Goal: Information Seeking & Learning: Learn about a topic

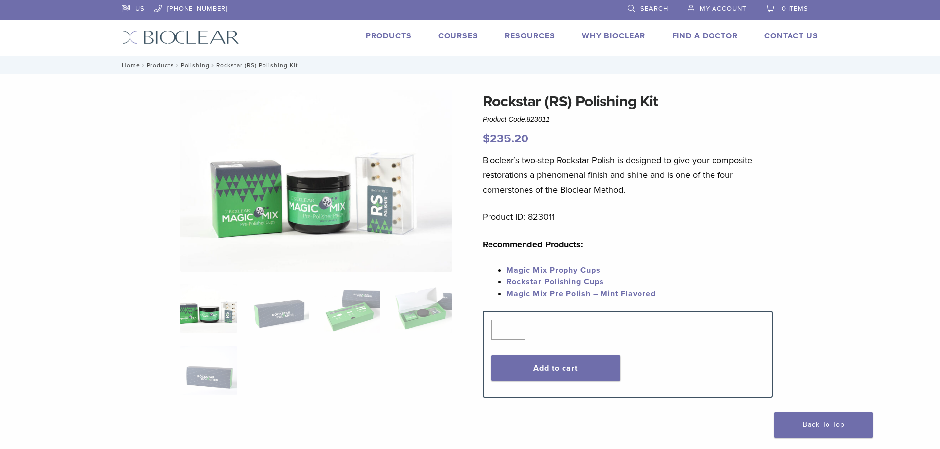
click at [381, 187] on img at bounding box center [316, 181] width 272 height 182
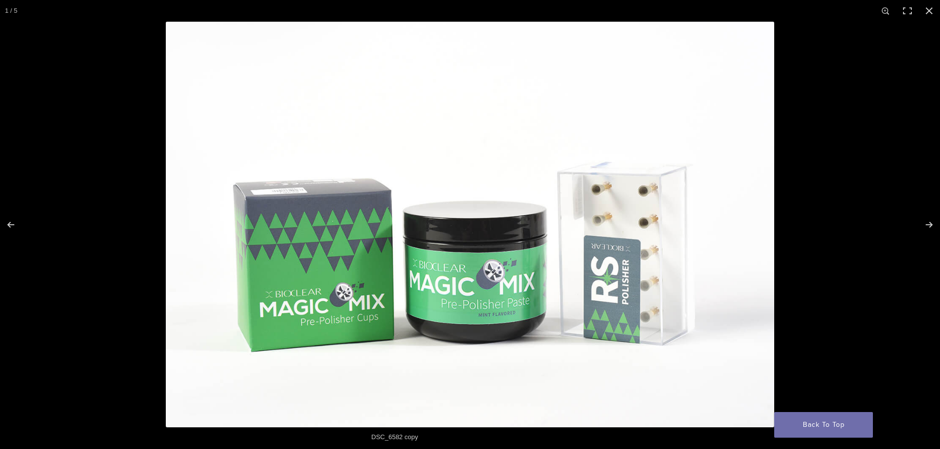
click at [381, 187] on img at bounding box center [470, 225] width 608 height 406
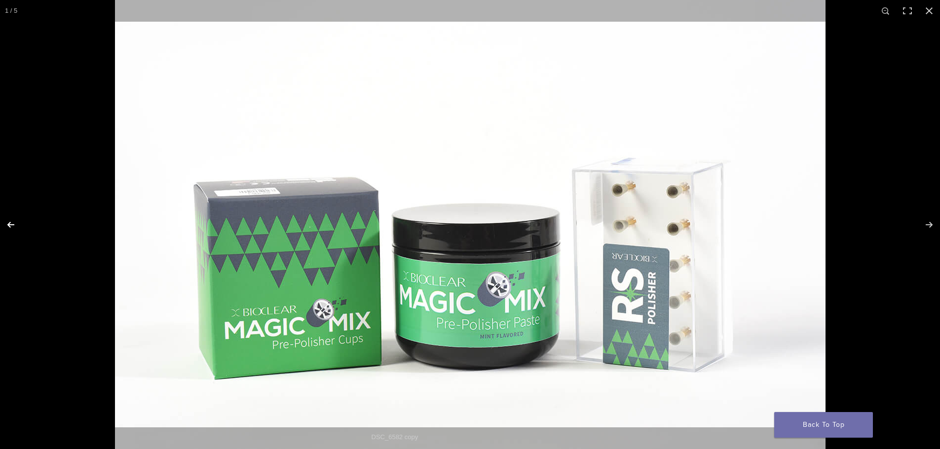
click at [8, 224] on button "Previous (arrow left)" at bounding box center [17, 224] width 35 height 49
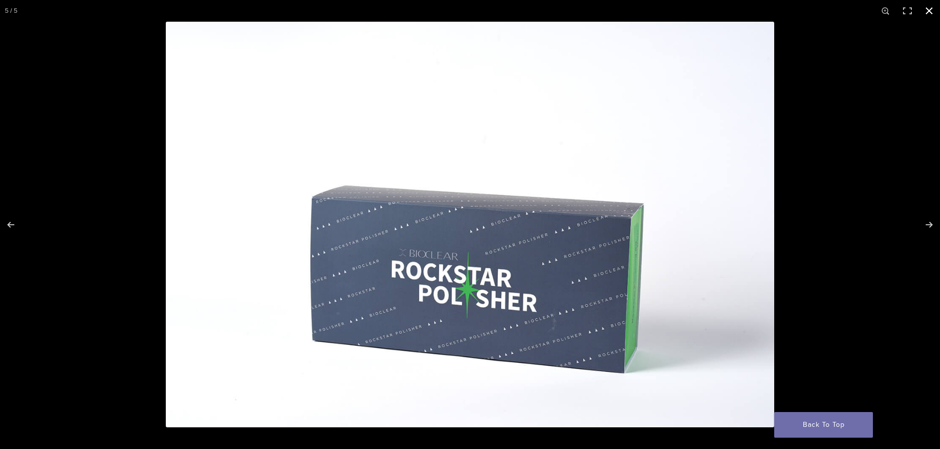
click at [926, 8] on button "Close (Esc)" at bounding box center [929, 11] width 22 height 22
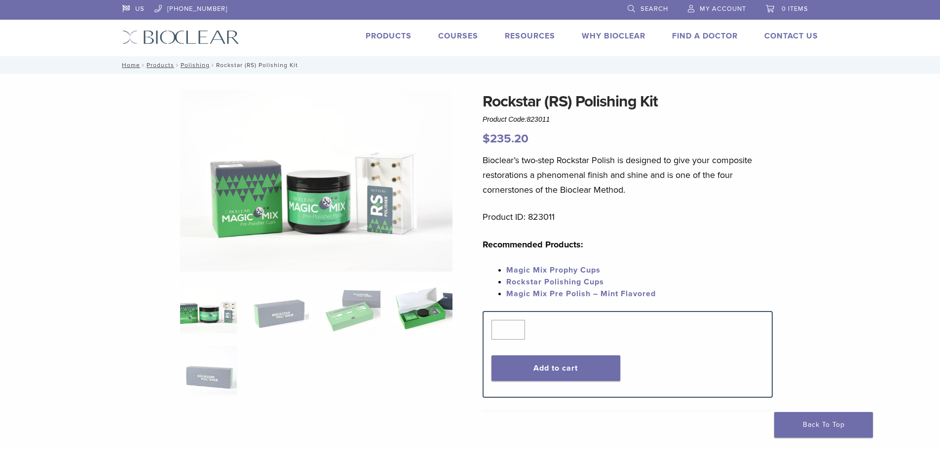
click at [399, 316] on img at bounding box center [423, 308] width 57 height 49
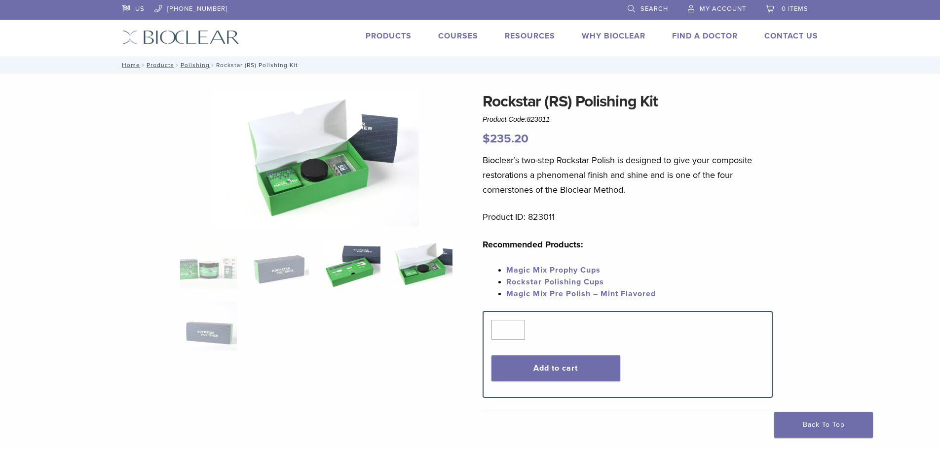
click at [338, 256] on img at bounding box center [352, 264] width 57 height 49
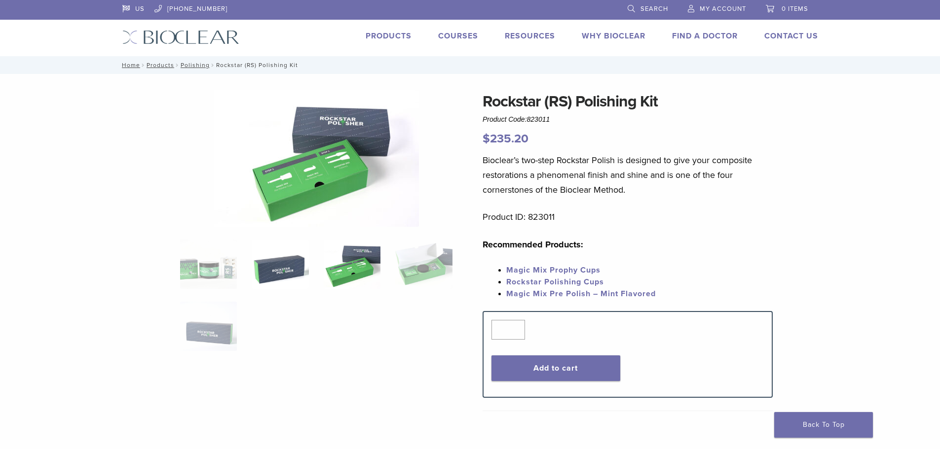
drag, startPoint x: 279, startPoint y: 268, endPoint x: 270, endPoint y: 271, distance: 8.9
click at [271, 270] on img at bounding box center [280, 264] width 57 height 49
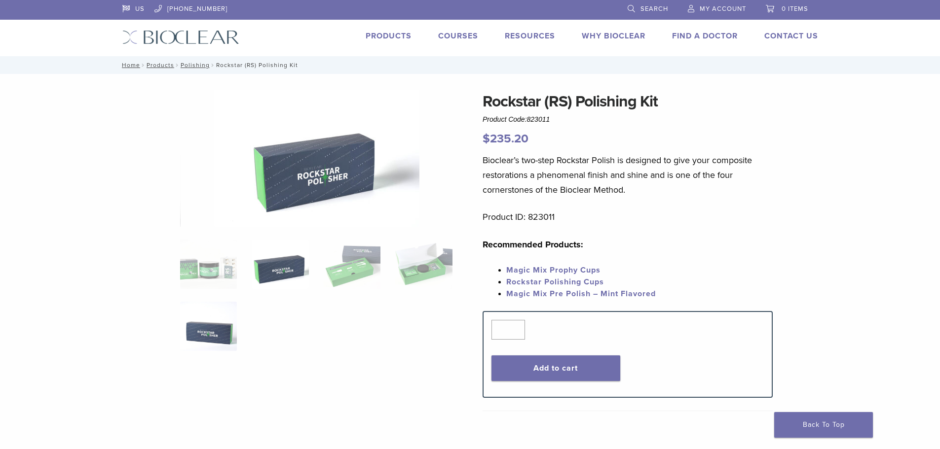
click at [219, 331] on img at bounding box center [208, 326] width 57 height 49
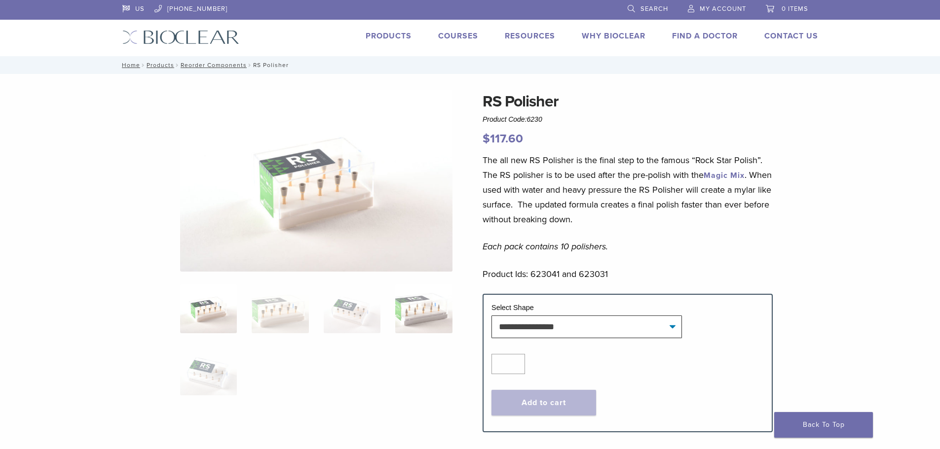
click at [402, 295] on img at bounding box center [423, 308] width 57 height 49
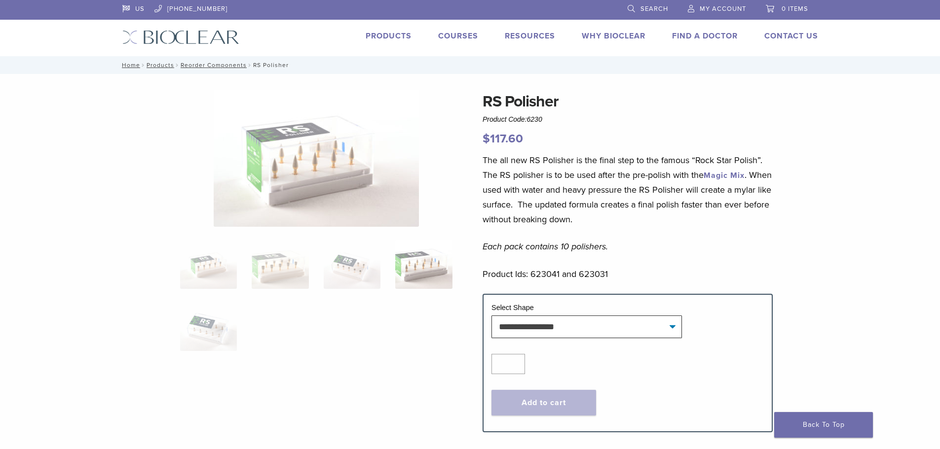
click at [409, 166] on img at bounding box center [316, 158] width 205 height 137
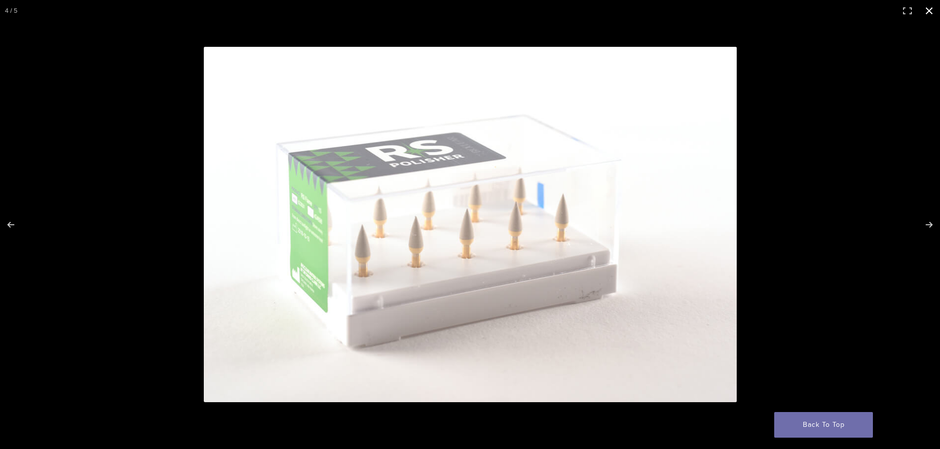
click at [926, 7] on button "Close (Esc)" at bounding box center [929, 11] width 22 height 22
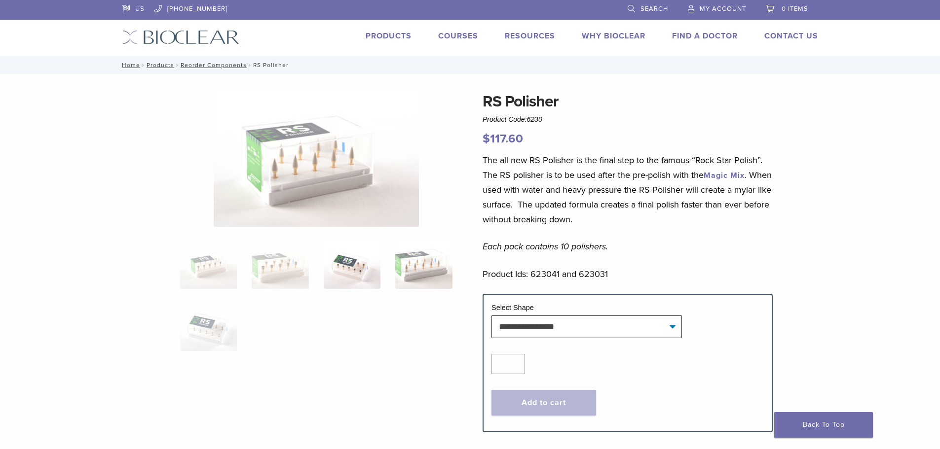
click at [343, 269] on img at bounding box center [352, 264] width 57 height 49
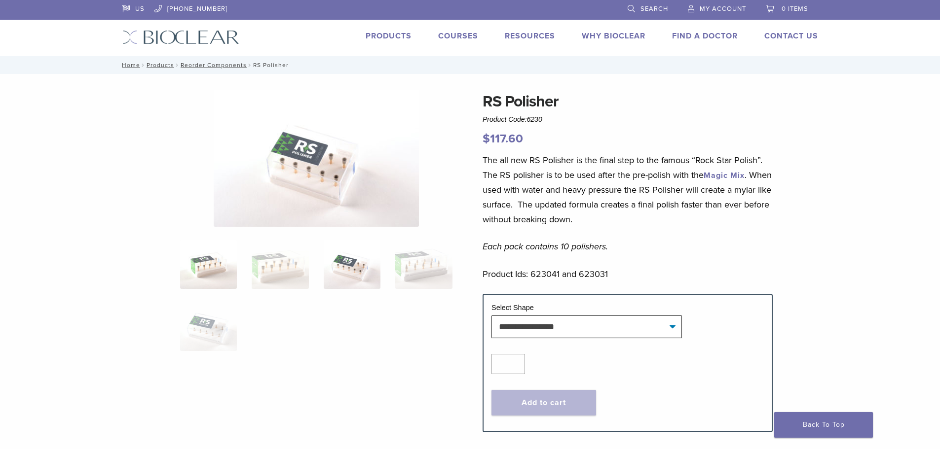
click at [216, 274] on img at bounding box center [208, 264] width 57 height 49
